Goal: Information Seeking & Learning: Learn about a topic

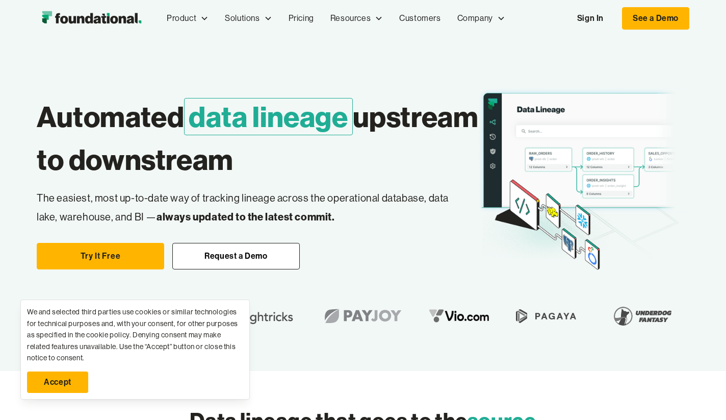
click at [60, 380] on link "Accept" at bounding box center [57, 381] width 61 height 21
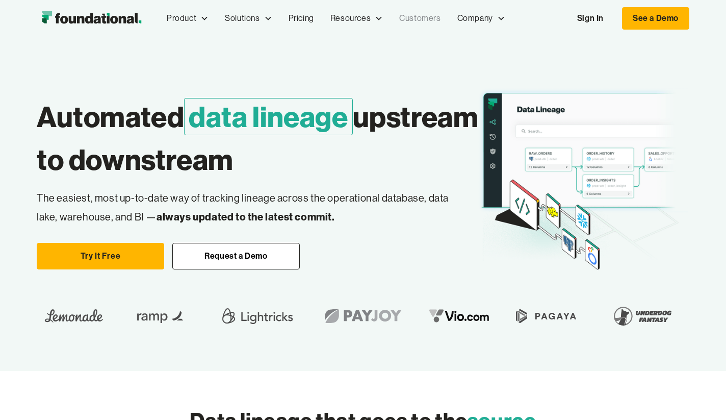
click at [422, 18] on link "Customers" at bounding box center [420, 19] width 58 height 34
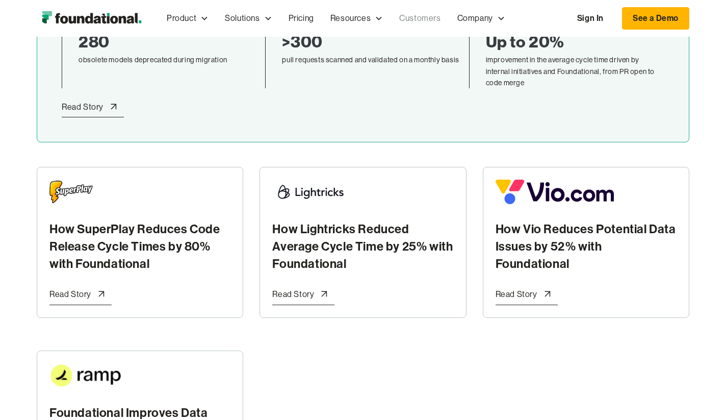
scroll to position [348, 0]
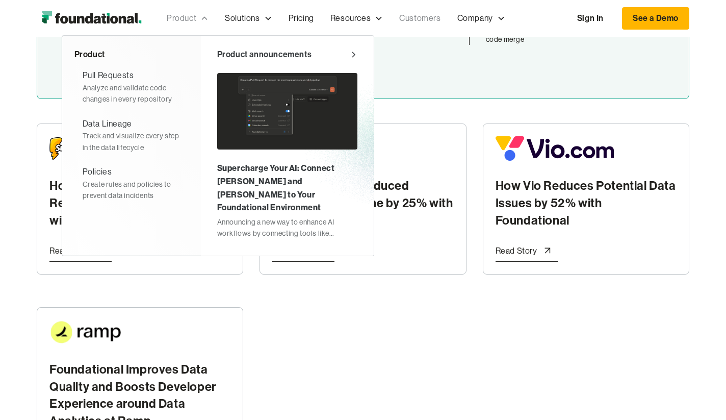
click at [185, 18] on div "Product" at bounding box center [182, 18] width 30 height 13
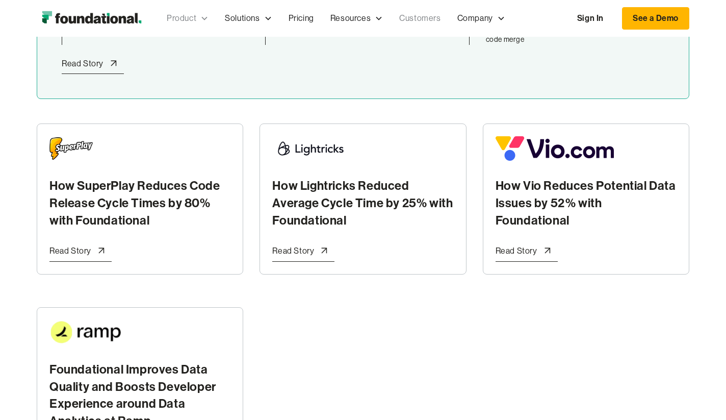
click at [184, 18] on div "Product" at bounding box center [182, 18] width 30 height 13
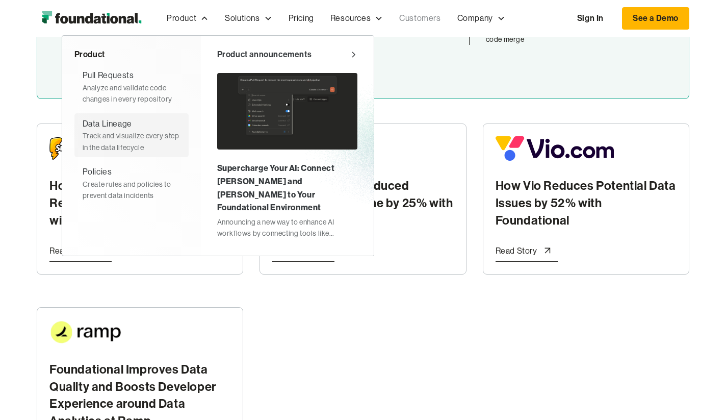
click at [105, 128] on div "Data Lineage" at bounding box center [107, 123] width 49 height 13
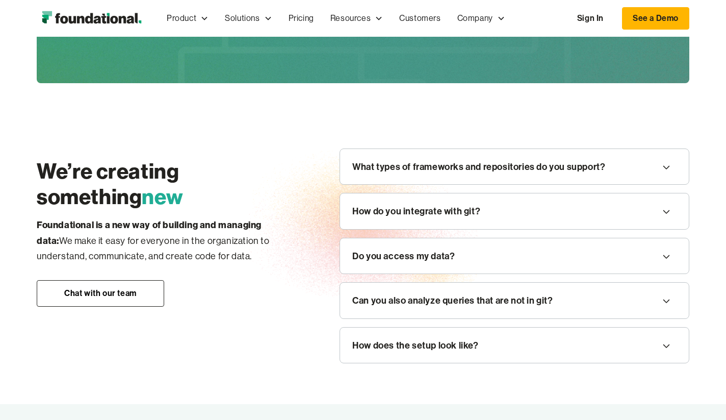
scroll to position [1111, 0]
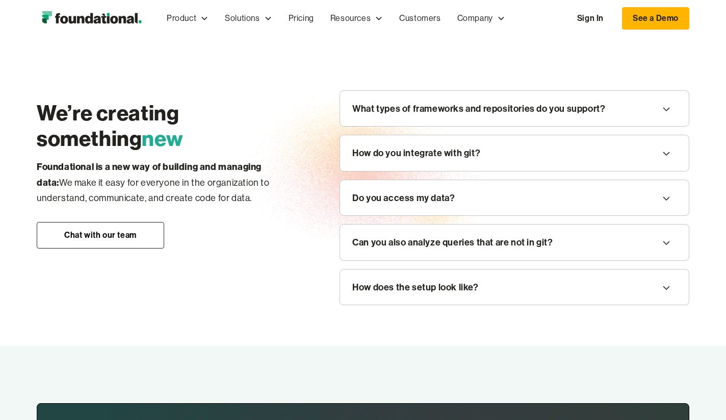
click at [409, 201] on div "Do you access my data?" at bounding box center [403, 197] width 102 height 15
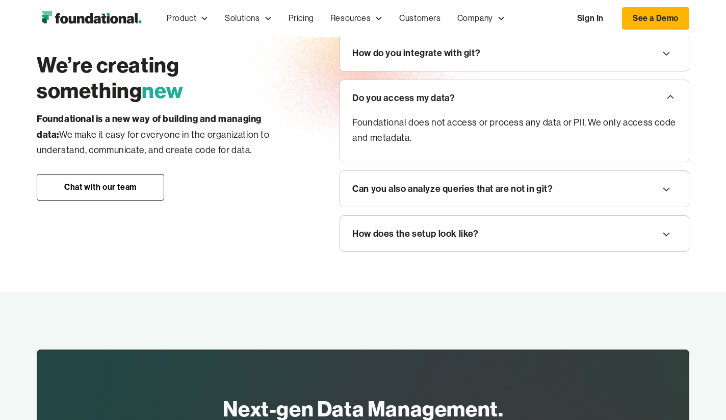
scroll to position [1248, 0]
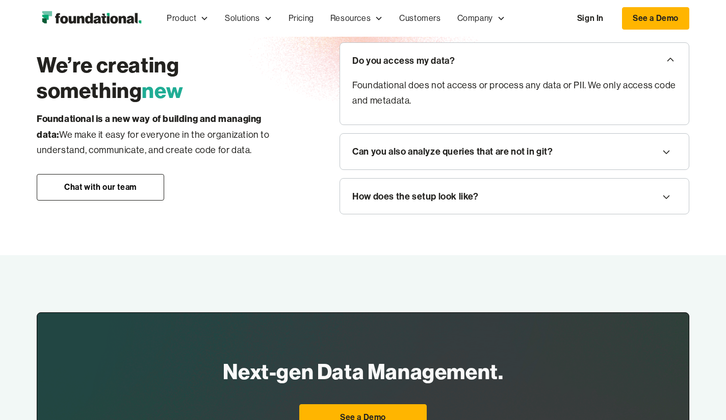
click at [382, 199] on div "How does the setup look like?" at bounding box center [415, 196] width 126 height 15
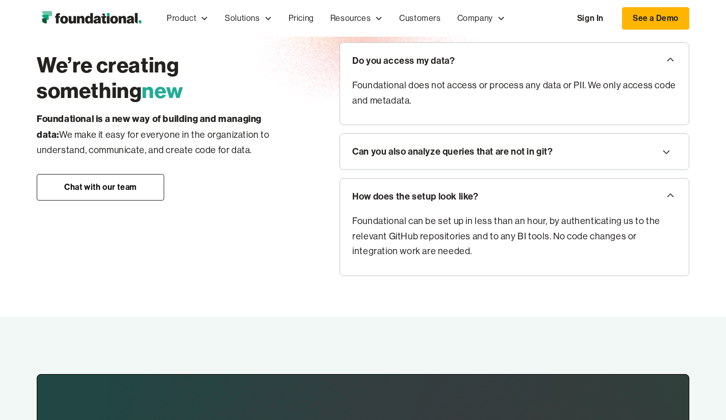
click at [396, 229] on p "Foundational can be set up in less than an hour, by authenticating us to the re…" at bounding box center [514, 236] width 324 height 45
click at [396, 153] on div "Can you also analyze queries that are not in git?" at bounding box center [452, 151] width 200 height 15
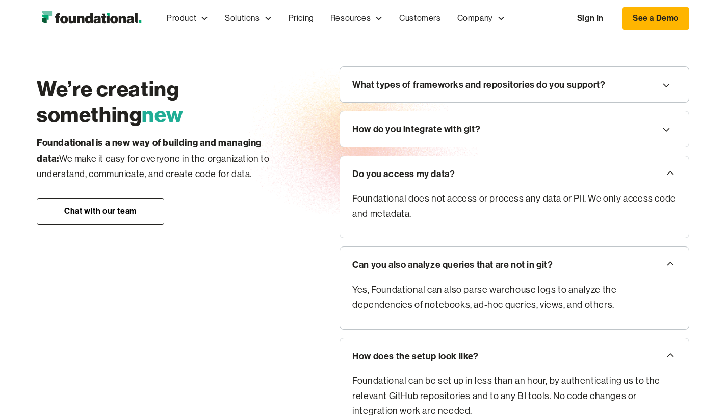
scroll to position [1115, 0]
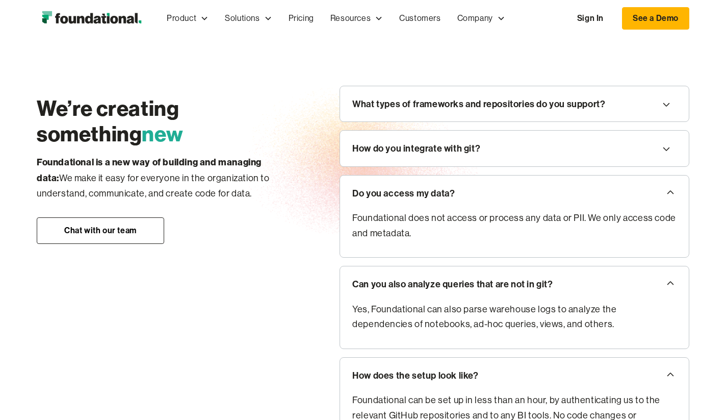
click at [401, 153] on div "How do you integrate with git?" at bounding box center [416, 148] width 128 height 15
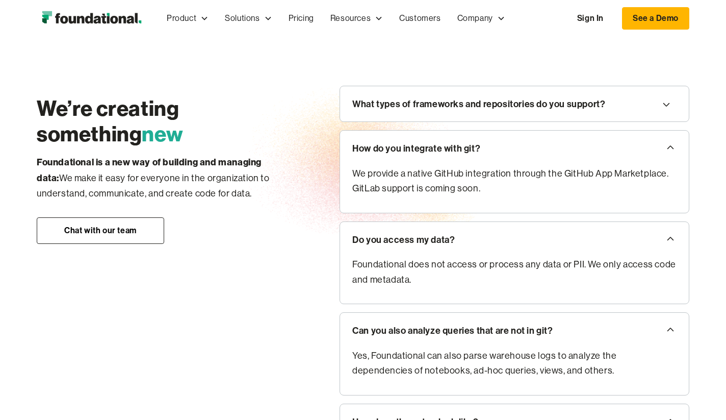
click at [435, 112] on div "What types of frameworks and repositories do you support?" at bounding box center [478, 103] width 253 height 15
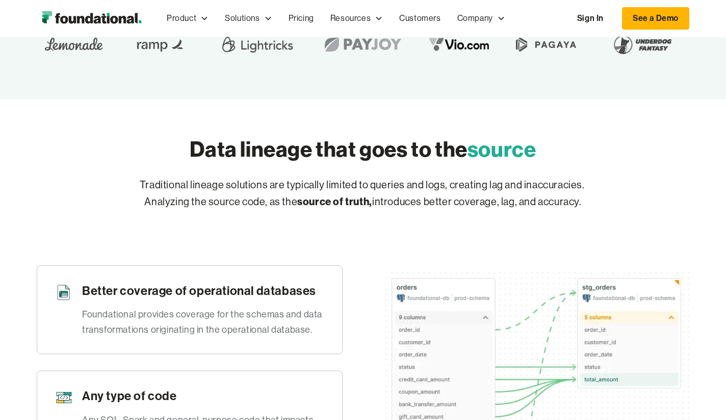
scroll to position [391, 0]
